Goal: Task Accomplishment & Management: Manage account settings

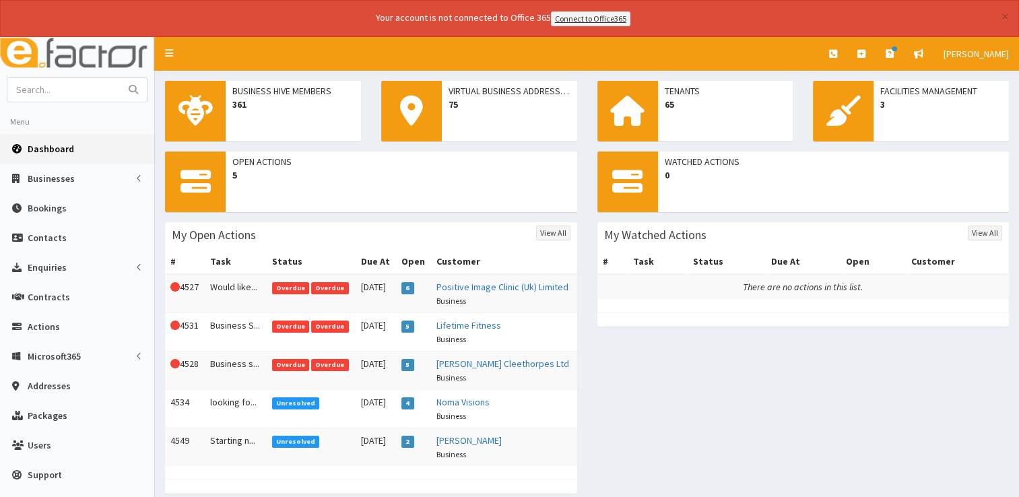
click at [51, 143] on span "Dashboard" at bounding box center [51, 149] width 46 height 12
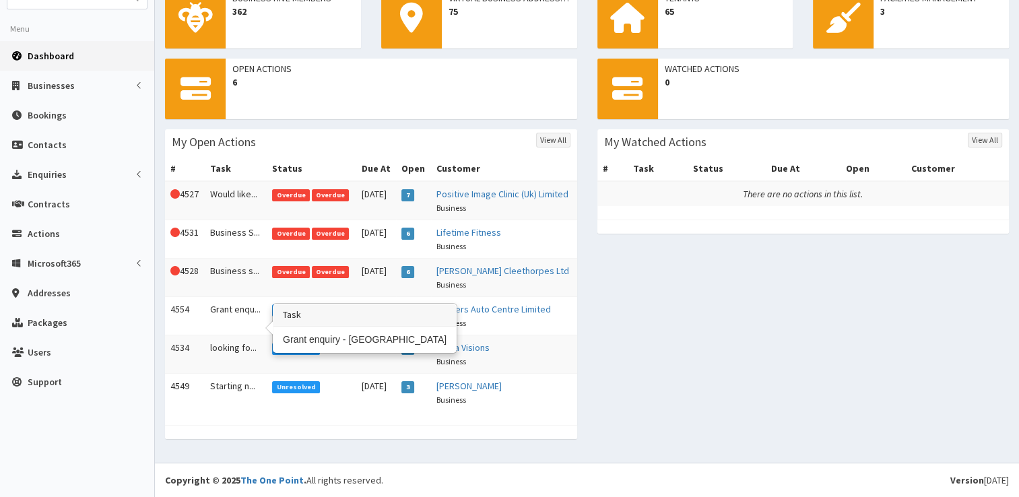
click at [217, 308] on td "Grant enqu..." at bounding box center [236, 315] width 62 height 38
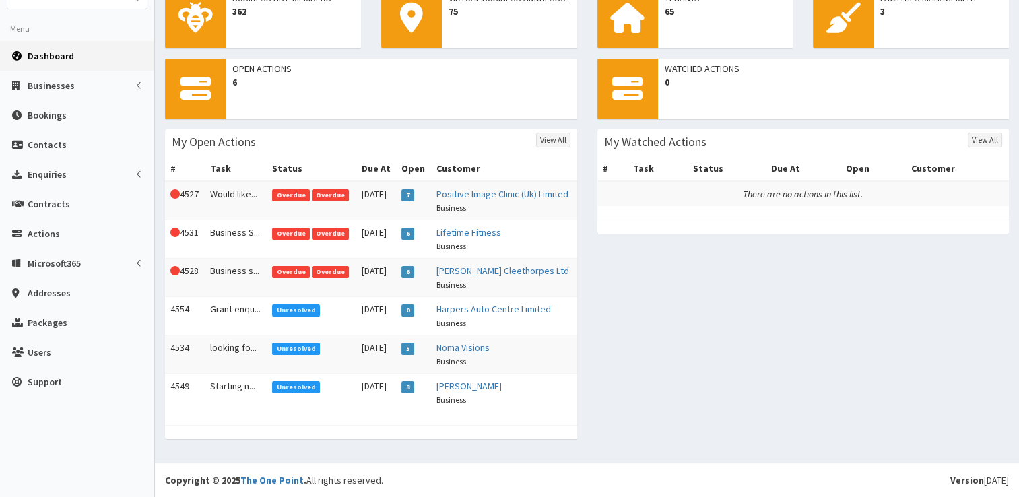
scroll to position [0, 0]
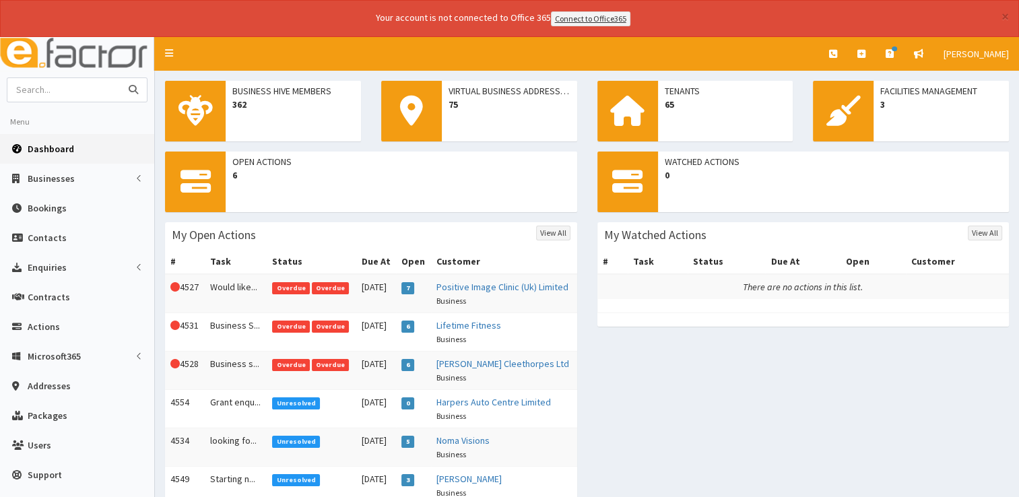
click at [80, 85] on input "text" at bounding box center [63, 90] width 113 height 24
click at [80, 85] on input "g" at bounding box center [63, 90] width 113 height 24
type input "gpl"
click at [120, 78] on button "submit" at bounding box center [133, 90] width 27 height 24
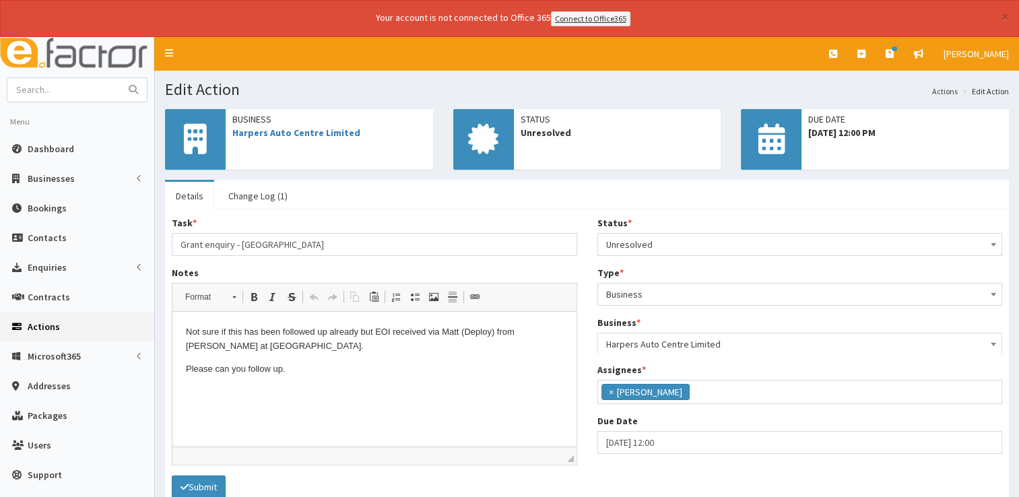
scroll to position [71, 0]
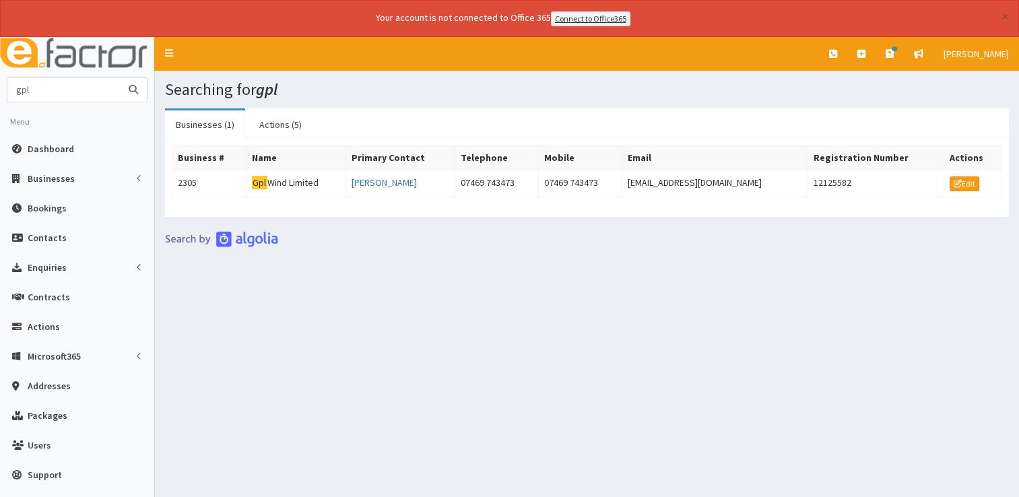
click at [84, 98] on input "gpl" at bounding box center [63, 90] width 113 height 24
type input "g"
type input "twist"
click at [120, 78] on button "submit" at bounding box center [133, 90] width 27 height 24
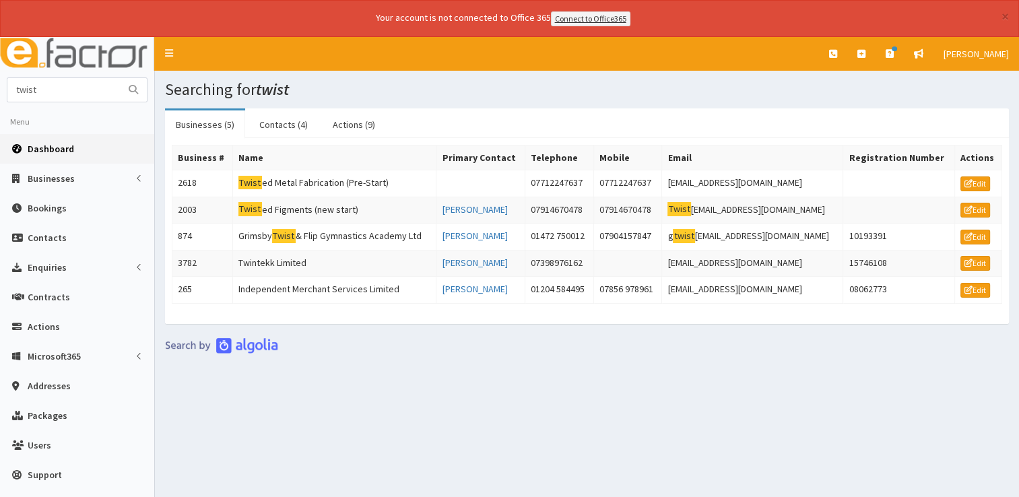
click at [58, 153] on link "Dashboard" at bounding box center [77, 149] width 154 height 30
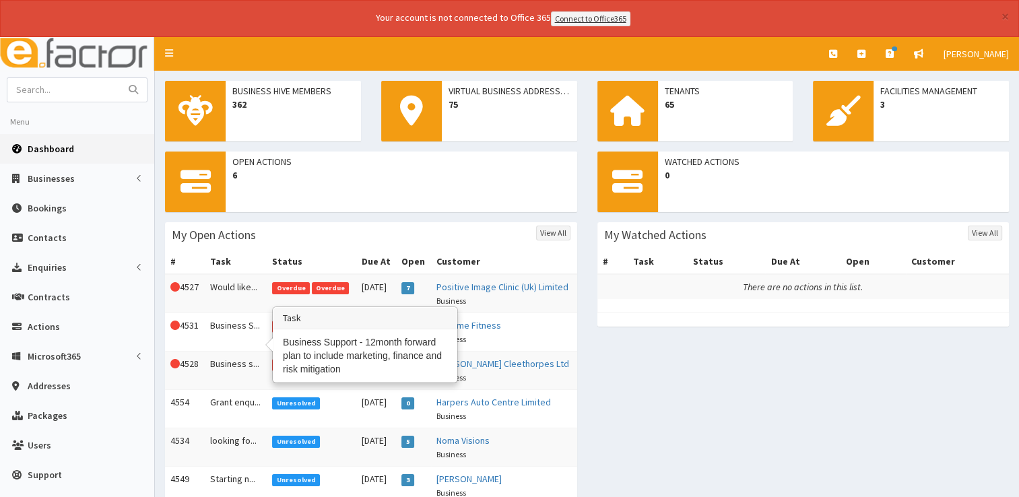
click at [229, 339] on td "Business S..." at bounding box center [236, 331] width 62 height 38
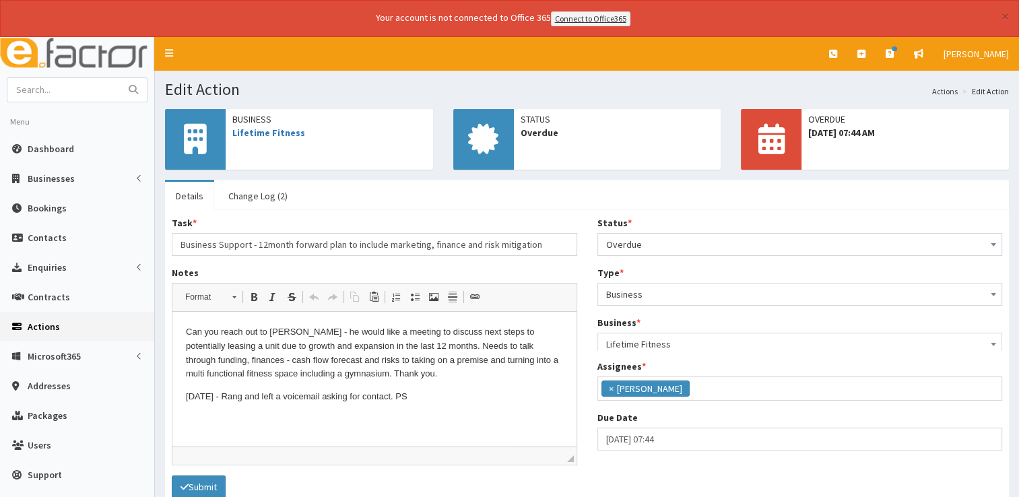
scroll to position [71, 0]
click at [444, 403] on p "[DATE] - Rang and left a voicemail asking for contact. PS" at bounding box center [374, 397] width 377 height 14
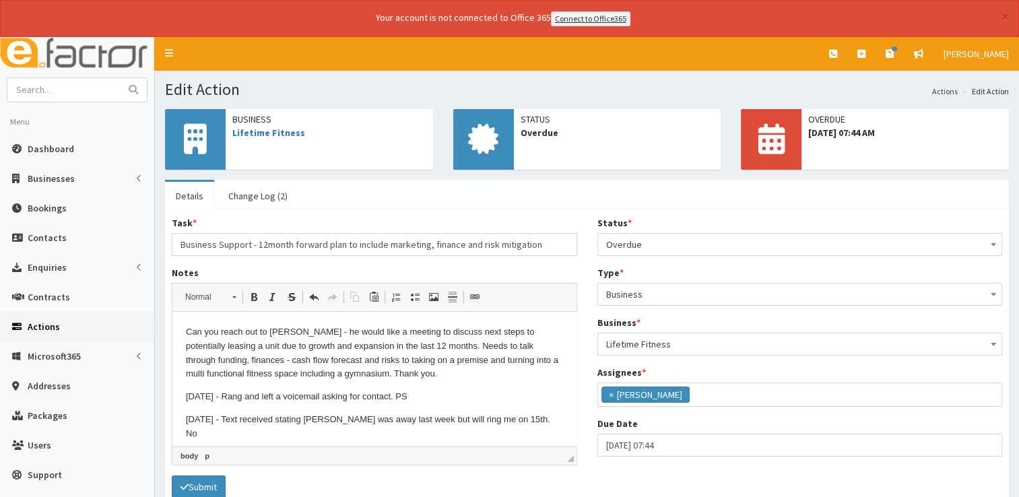
click at [543, 422] on p "[DATE] - Text received stating [PERSON_NAME] was away last week but will ring m…" at bounding box center [374, 427] width 377 height 28
click at [874, 235] on span "Overdue" at bounding box center [800, 244] width 388 height 19
click at [697, 244] on span "Overdue" at bounding box center [800, 244] width 388 height 19
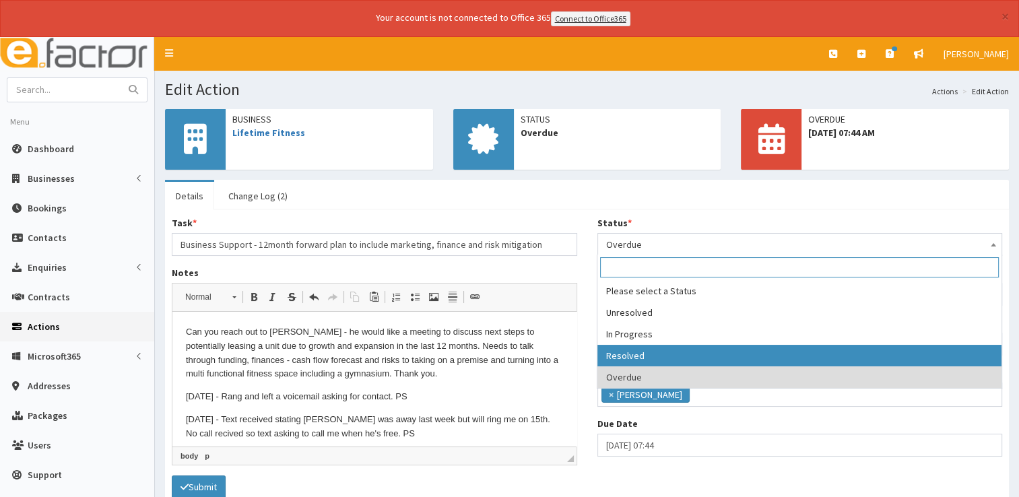
select select "3"
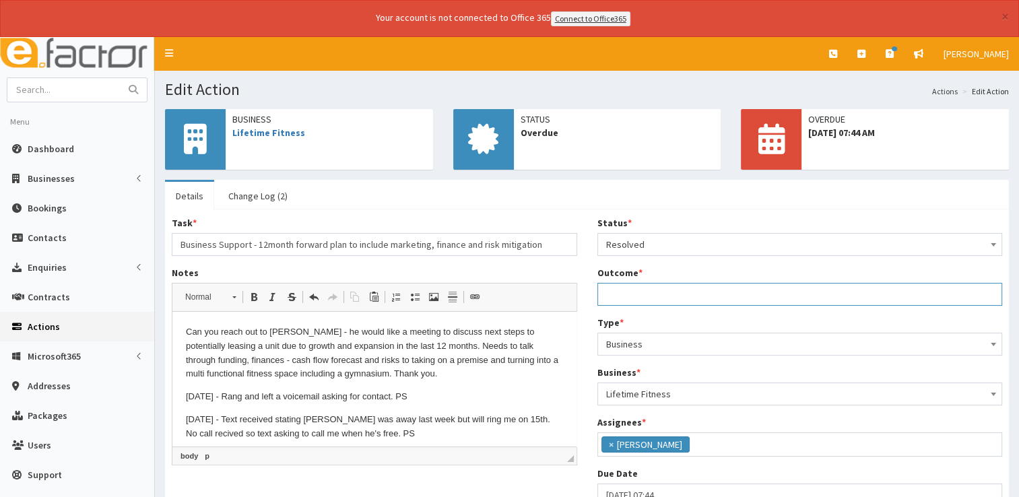
click at [639, 292] on input "Outcome *" at bounding box center [799, 294] width 405 height 23
type input "See notes."
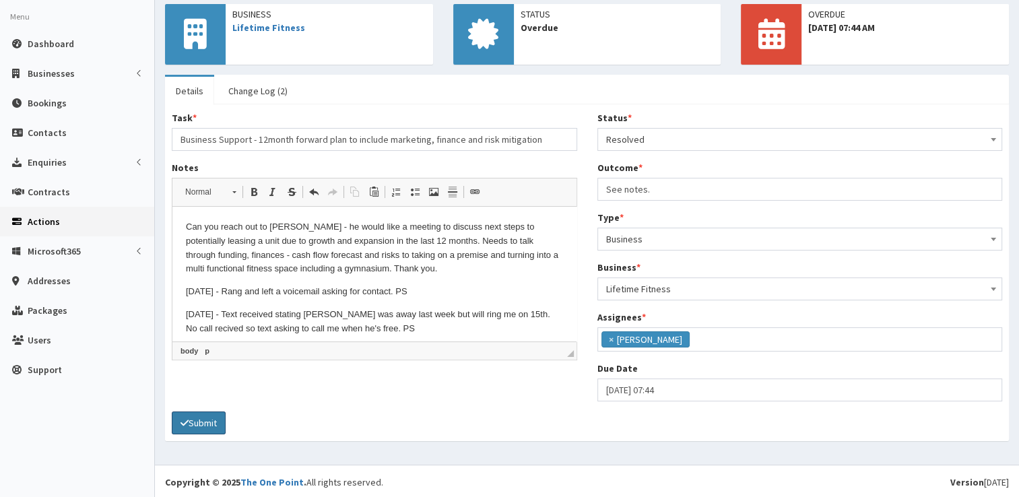
click at [204, 422] on button "Submit" at bounding box center [199, 422] width 54 height 23
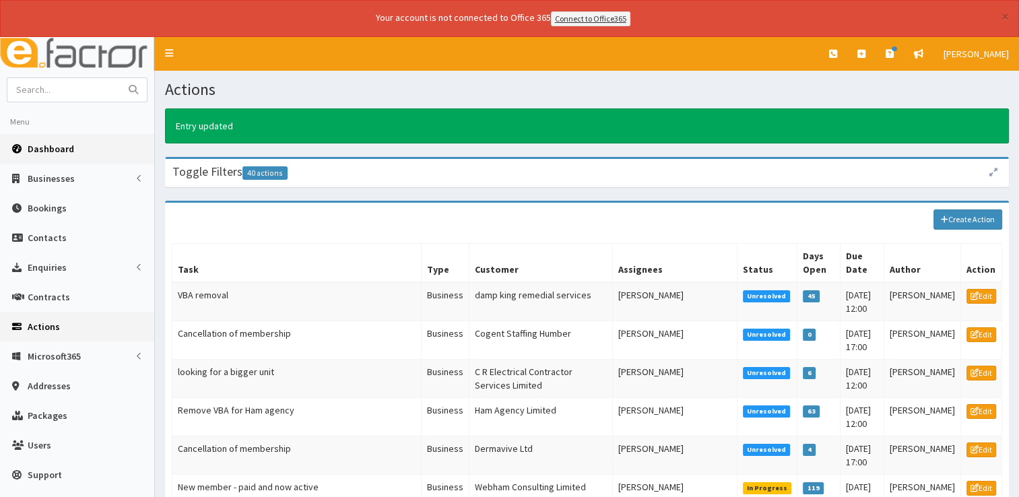
click at [47, 143] on span "Dashboard" at bounding box center [51, 149] width 46 height 12
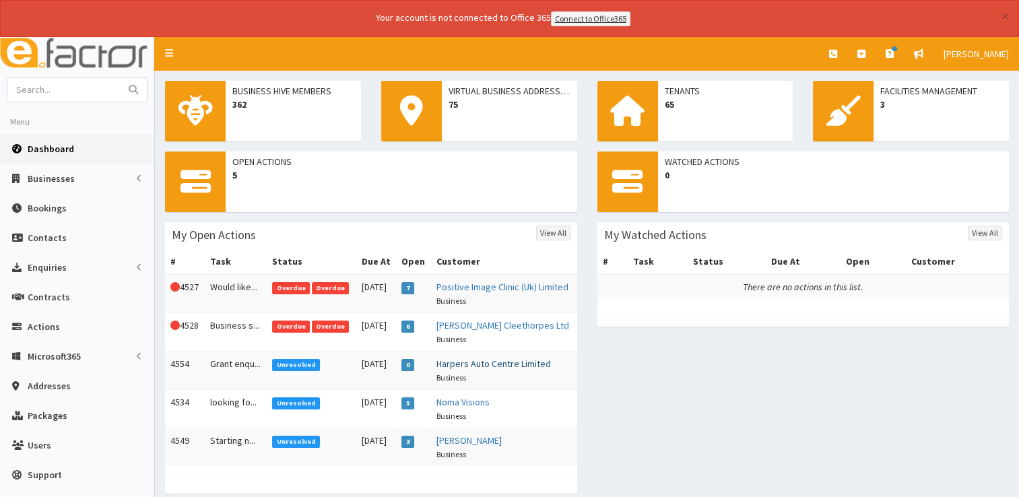
click at [471, 370] on link "Harpers Auto Centre Limited" at bounding box center [493, 364] width 114 height 12
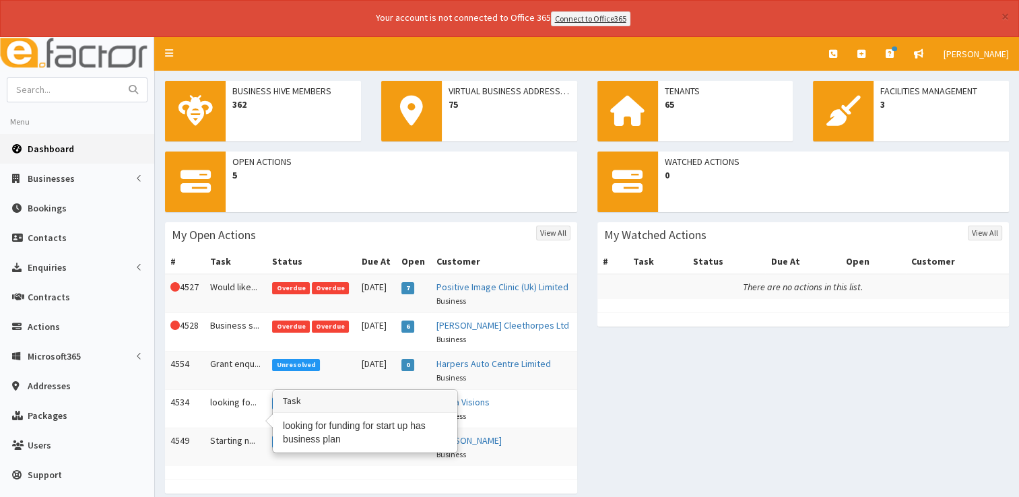
click at [228, 418] on td "looking fo..." at bounding box center [236, 408] width 62 height 38
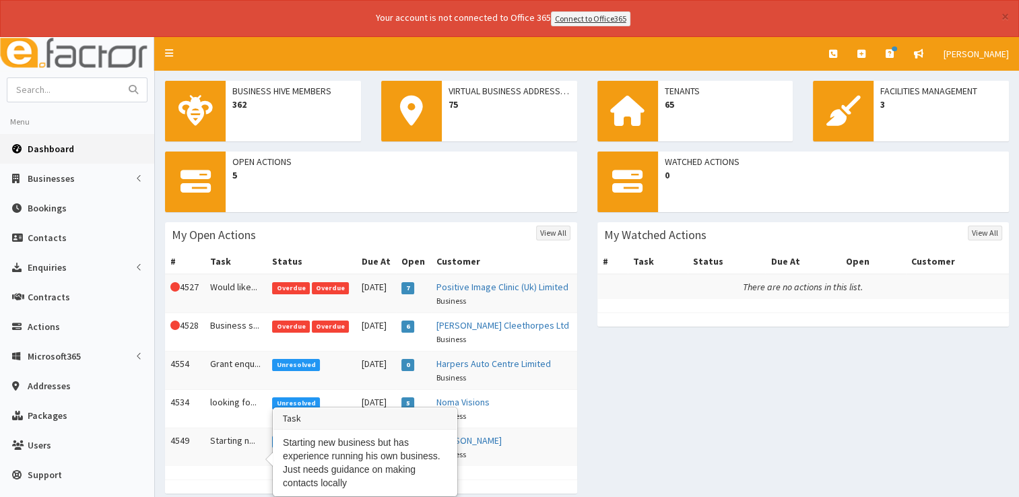
click at [217, 452] on td "Starting n..." at bounding box center [236, 447] width 62 height 38
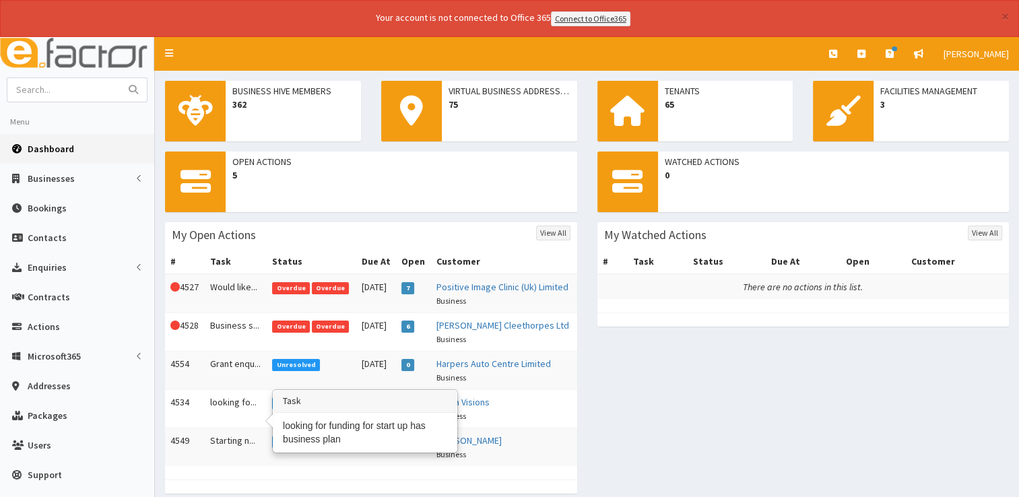
click at [224, 412] on td "looking fo..." at bounding box center [236, 408] width 62 height 38
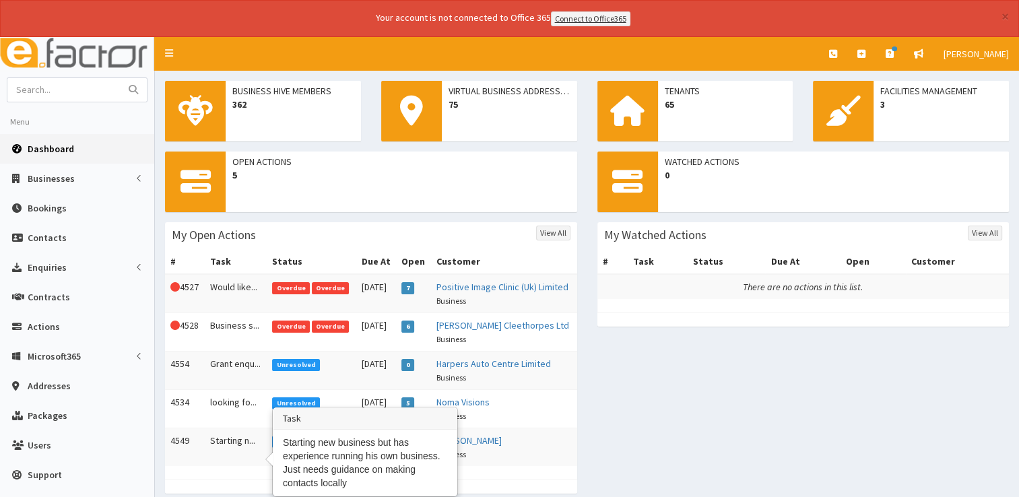
click at [224, 454] on td "Starting n..." at bounding box center [236, 447] width 62 height 38
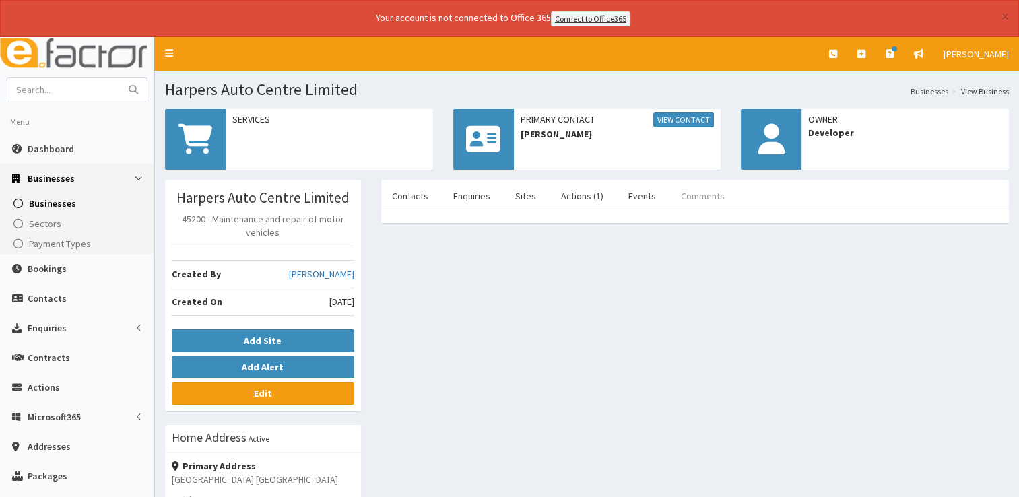
click at [687, 191] on link "Comments" at bounding box center [702, 196] width 65 height 28
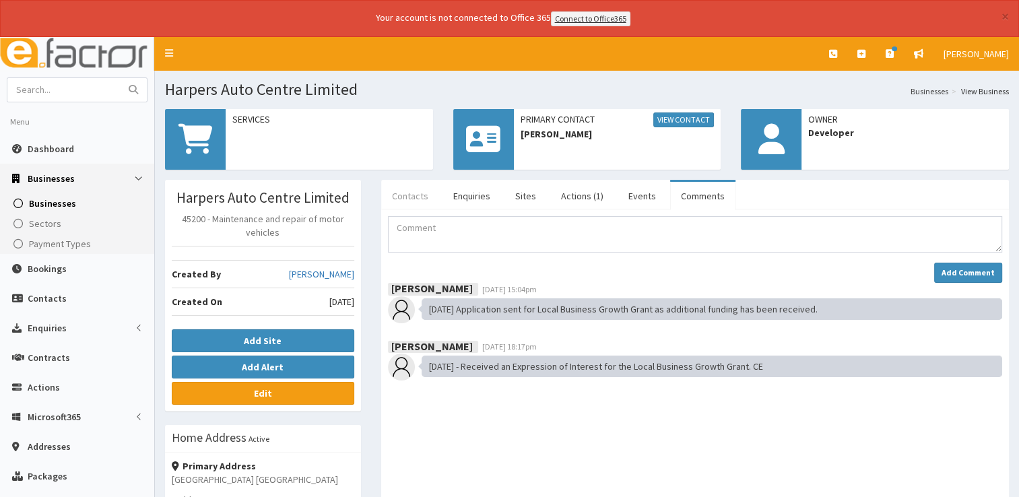
click at [412, 191] on link "Contacts" at bounding box center [410, 196] width 58 height 28
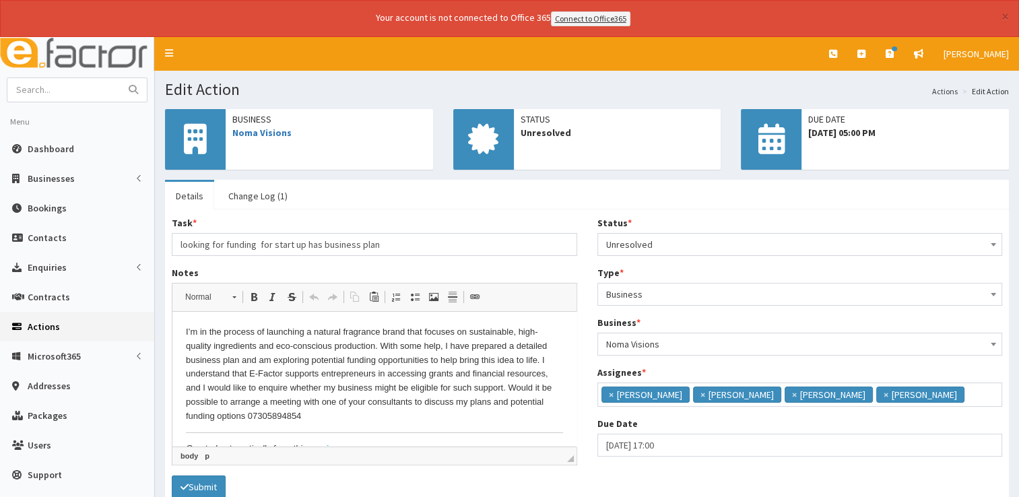
scroll to position [22, 0]
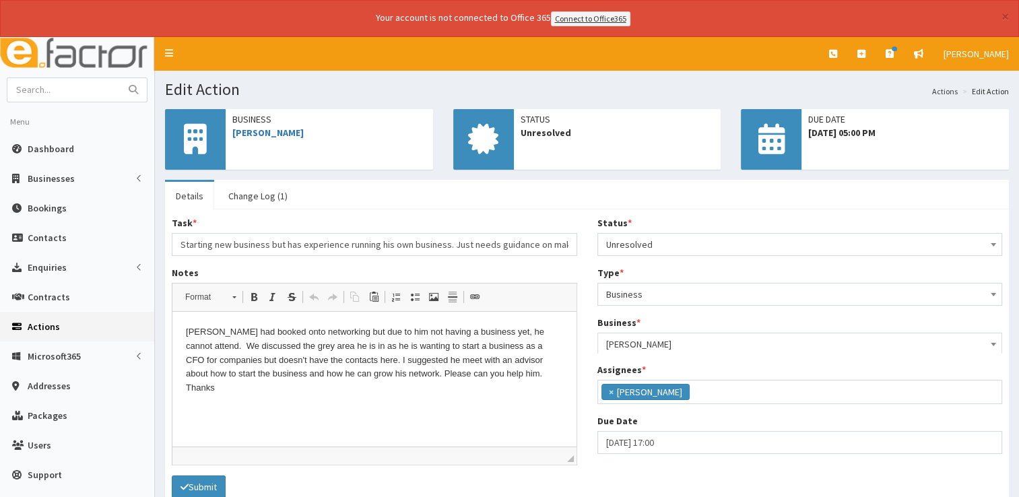
scroll to position [71, 0]
click at [270, 128] on link "[PERSON_NAME]" at bounding box center [267, 133] width 71 height 12
click at [250, 195] on link "Change Log (1)" at bounding box center [257, 196] width 81 height 28
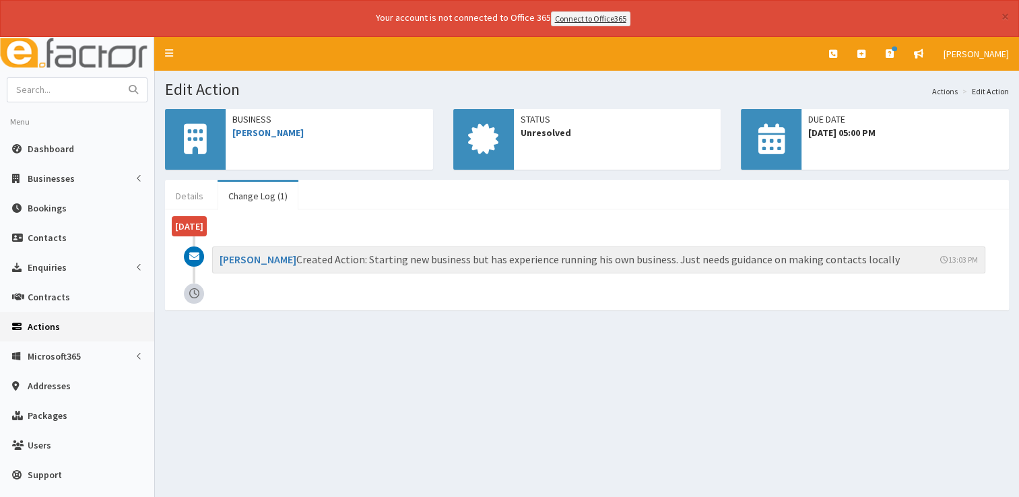
click at [185, 203] on link "Details" at bounding box center [189, 196] width 49 height 28
